Goal: Information Seeking & Learning: Learn about a topic

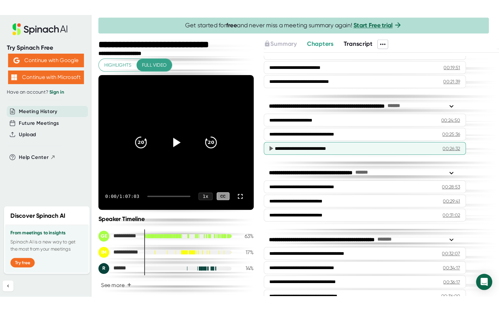
scroll to position [293, 0]
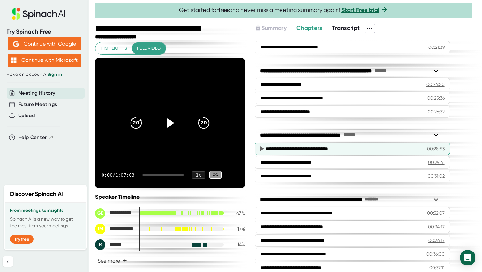
click at [325, 145] on div "**********" at bounding box center [340, 148] width 151 height 7
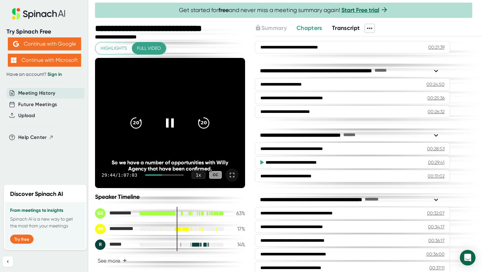
click at [228, 173] on icon at bounding box center [232, 175] width 8 height 8
click at [167, 120] on icon at bounding box center [170, 122] width 7 height 9
click at [228, 174] on icon at bounding box center [232, 175] width 8 height 8
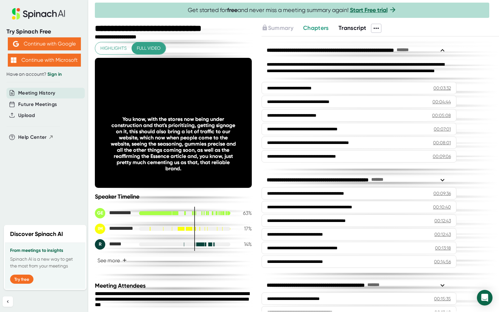
scroll to position [293, 0]
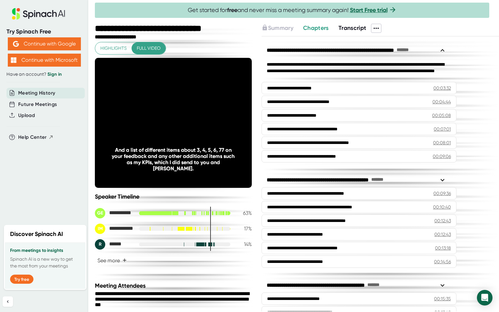
scroll to position [293, 0]
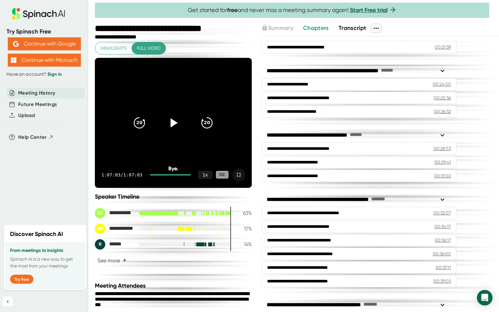
click at [241, 177] on icon at bounding box center [239, 175] width 5 height 5
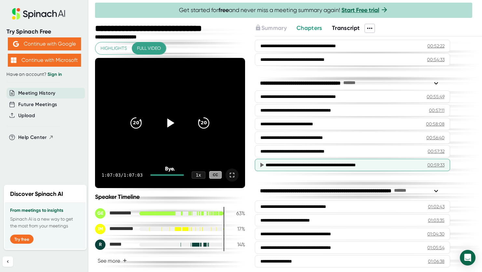
scroll to position [666, 0]
